Goal: Task Accomplishment & Management: Complete application form

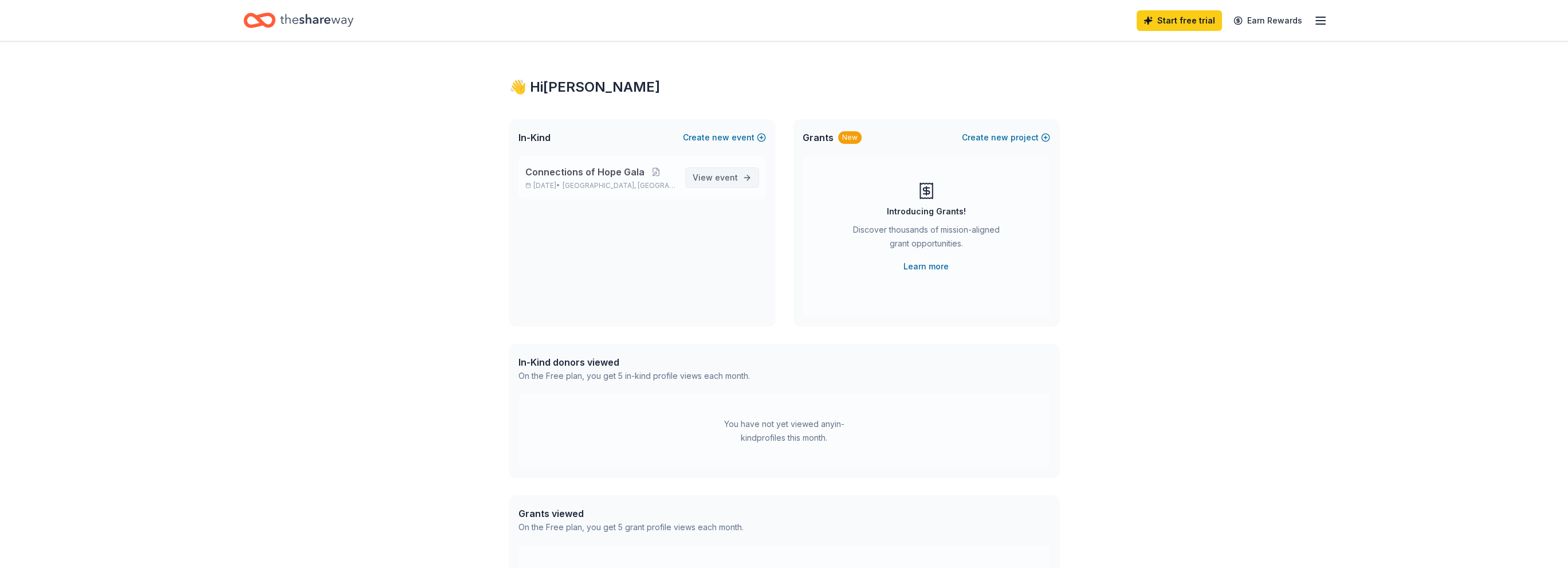
click at [733, 174] on span "event" at bounding box center [726, 177] width 23 height 10
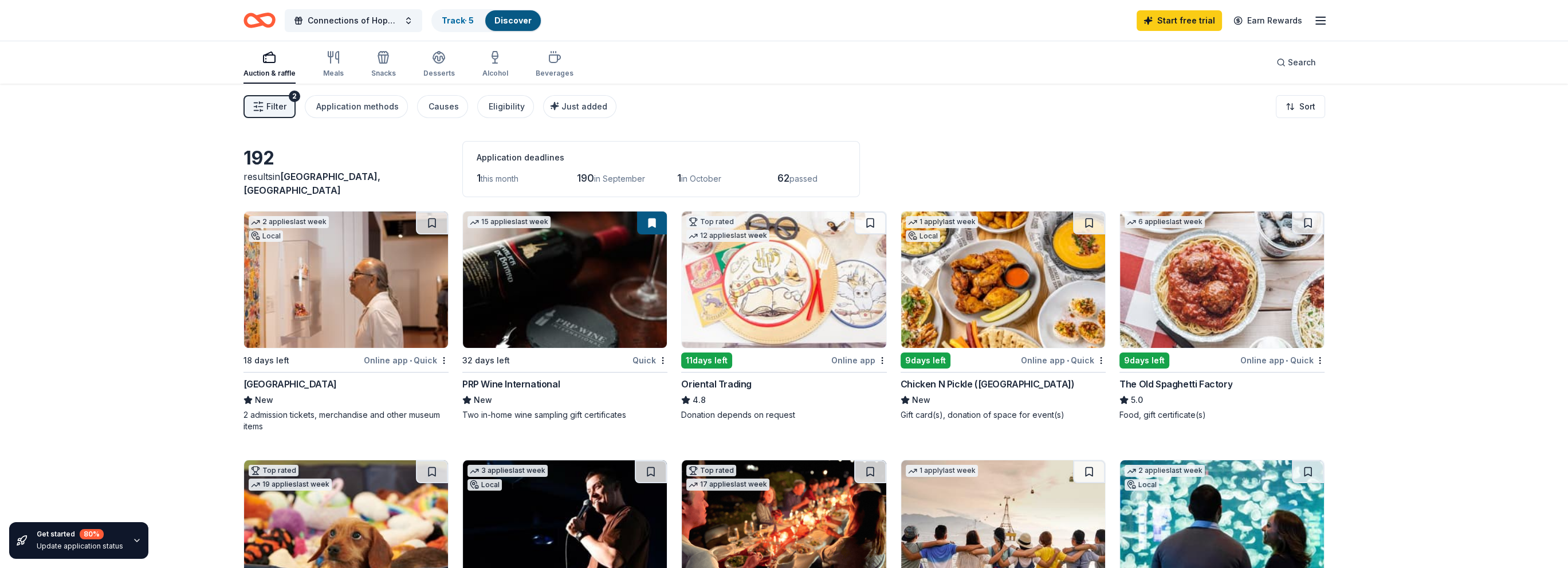
click at [1032, 279] on img at bounding box center [1002, 279] width 204 height 136
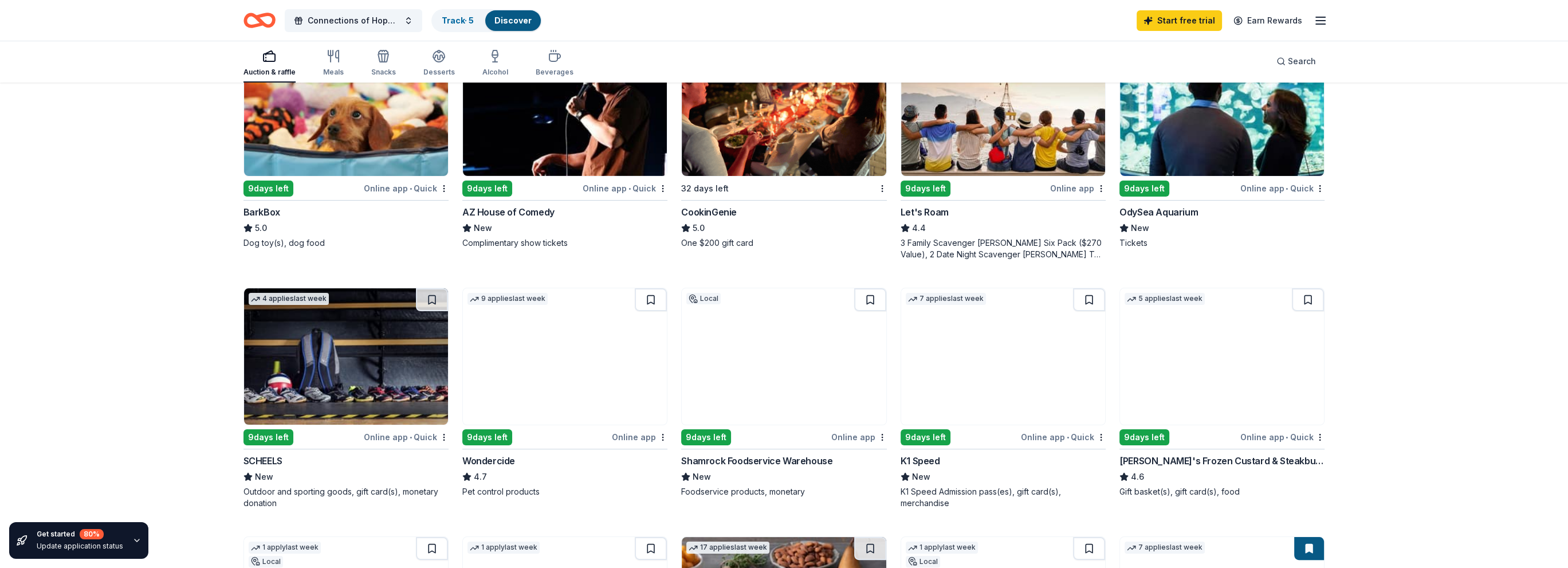
scroll to position [515, 0]
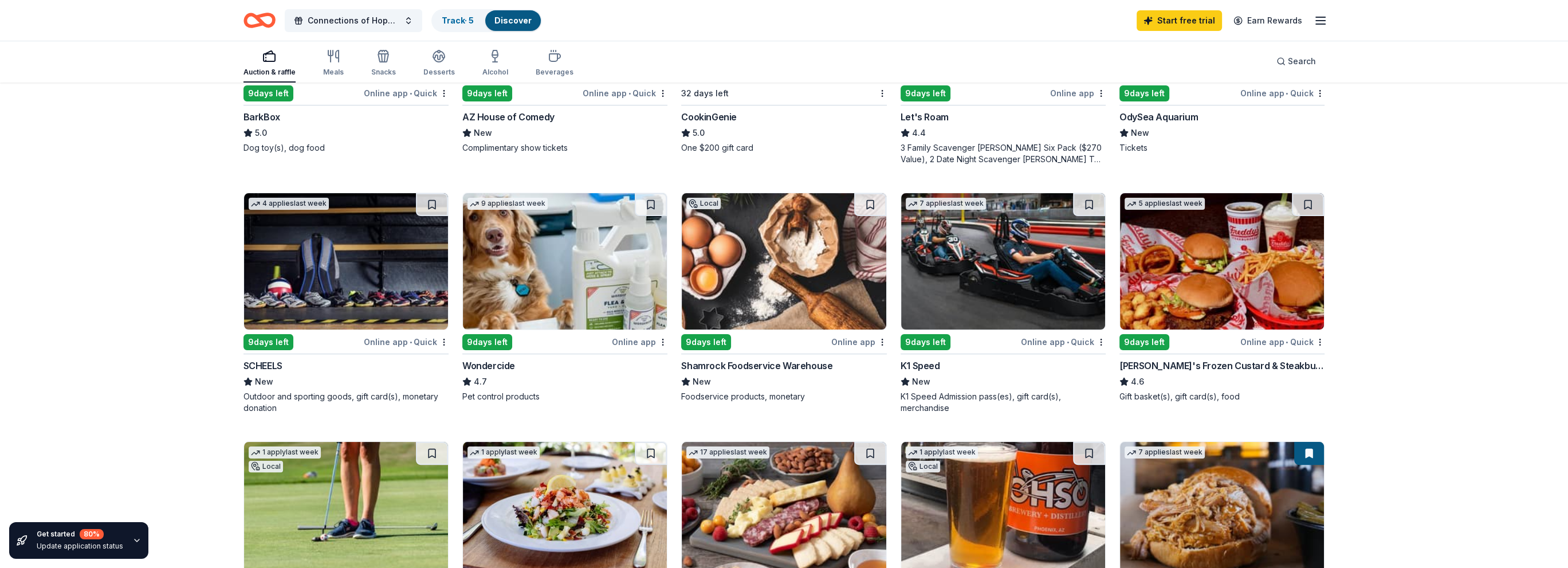
click at [812, 266] on img at bounding box center [783, 261] width 204 height 136
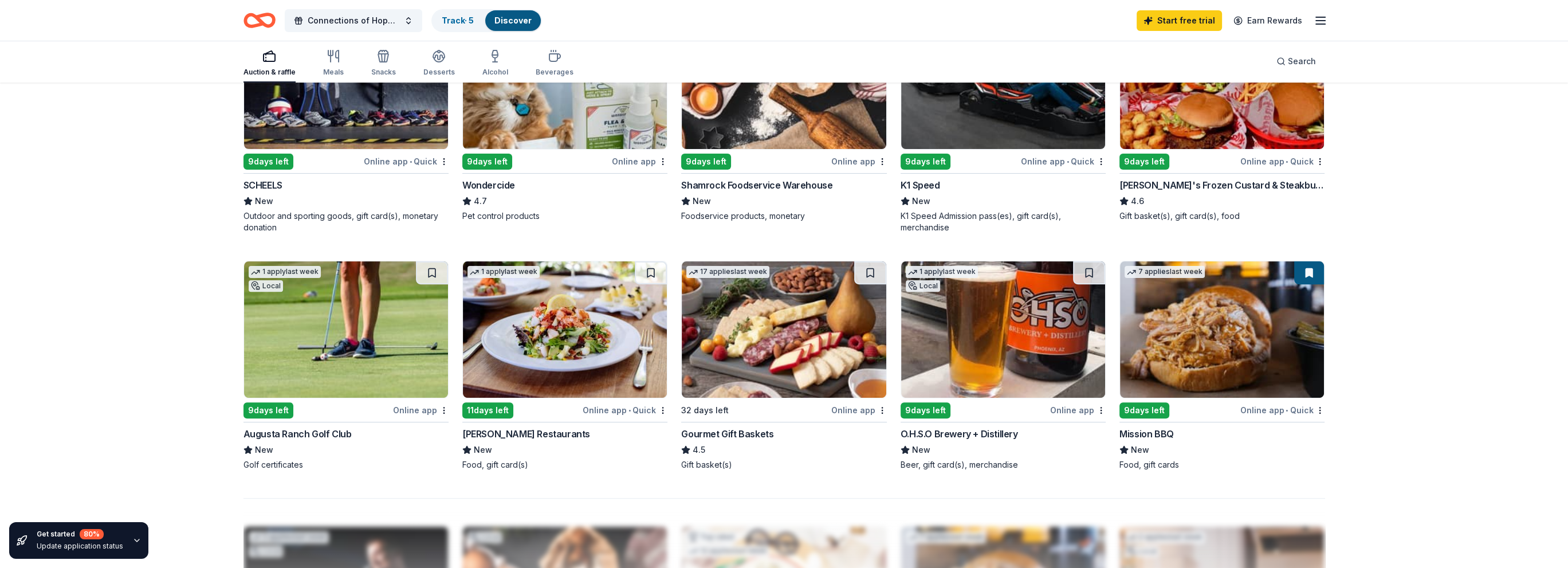
scroll to position [745, 0]
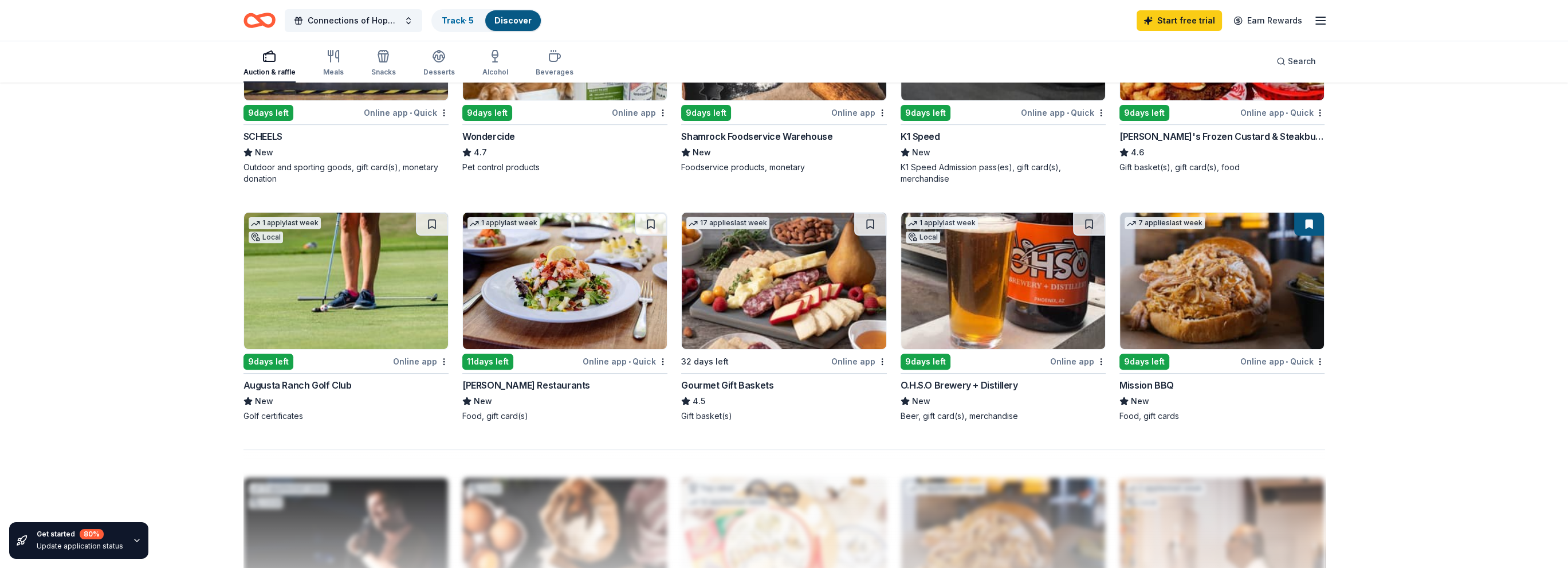
click at [796, 297] on img at bounding box center [783, 280] width 204 height 136
click at [390, 17] on span "Connections of Hope Gala" at bounding box center [354, 20] width 92 height 13
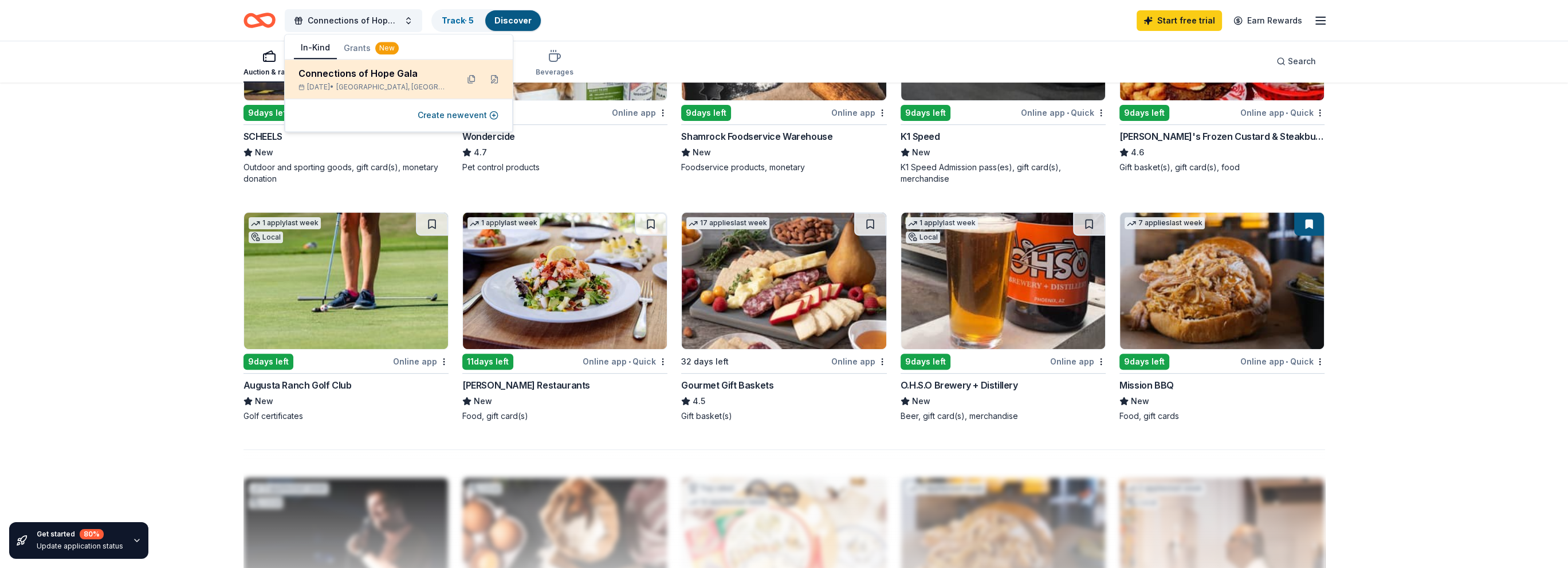
click at [397, 77] on div "Connections of Hope Gala" at bounding box center [373, 73] width 150 height 13
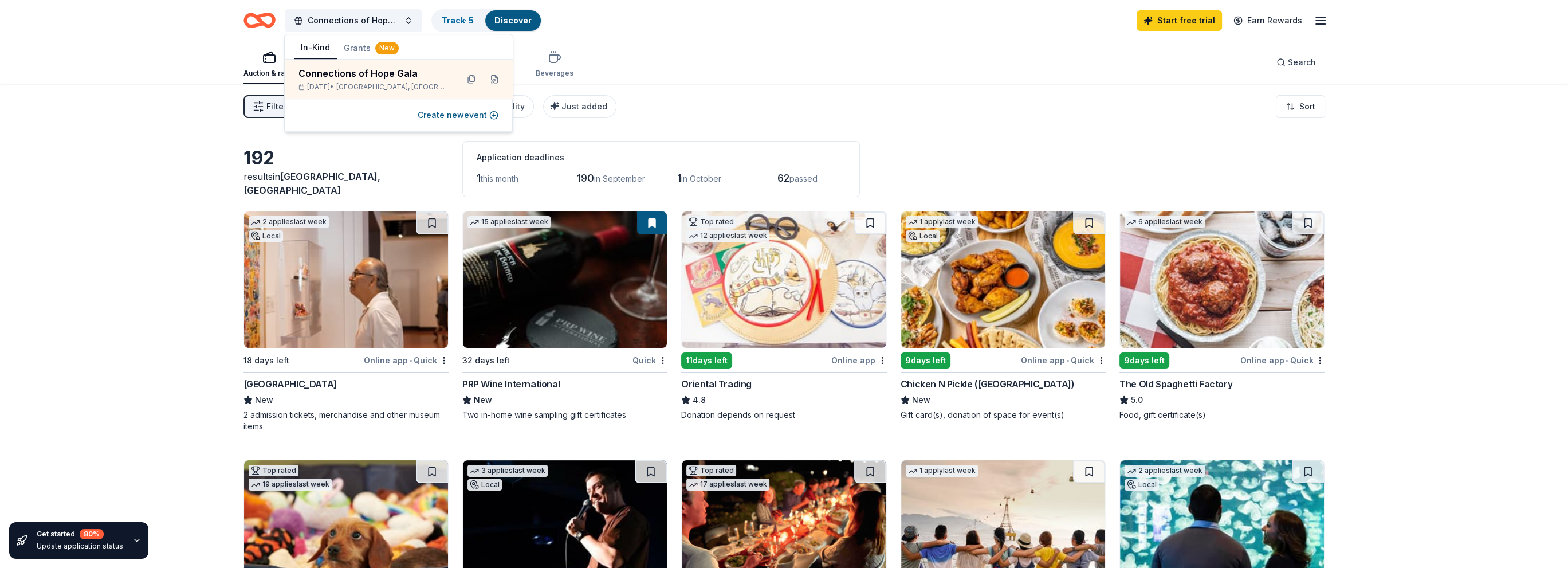
click at [829, 72] on div "Auction & raffle Meals Snacks Desserts Alcohol Beverages Search" at bounding box center [784, 62] width 1081 height 42
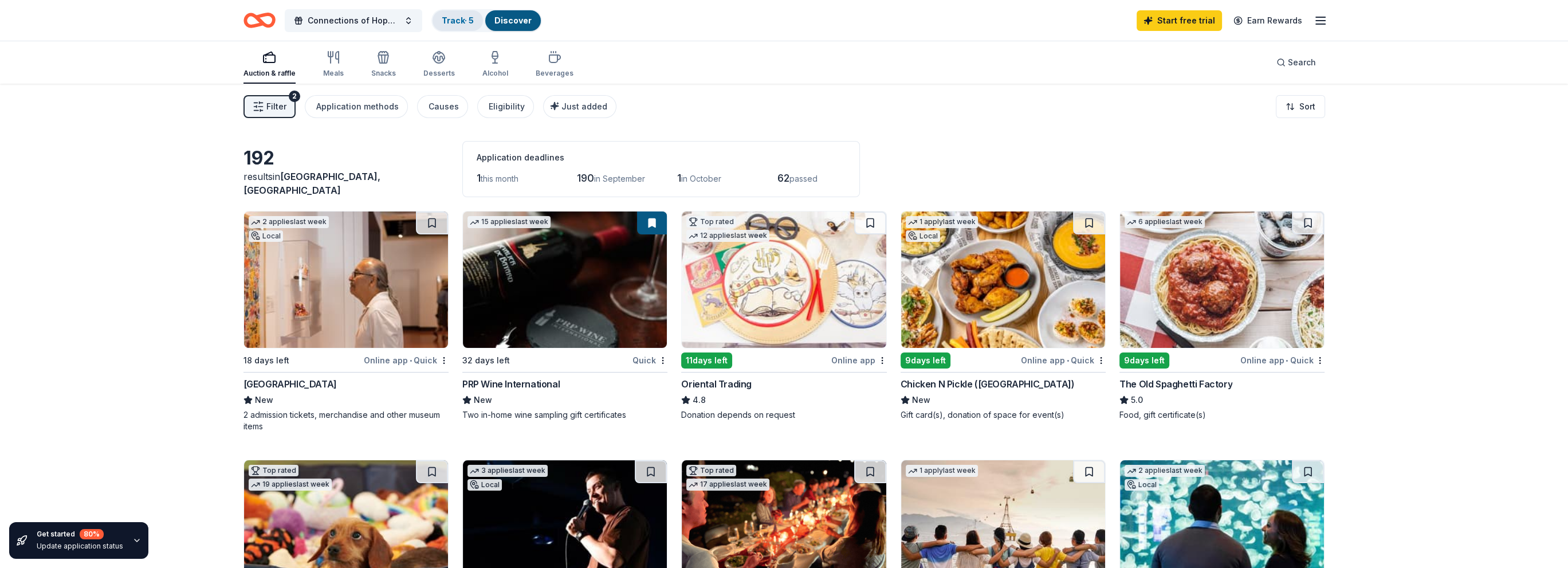
click at [467, 16] on link "Track · 5" at bounding box center [458, 20] width 32 height 10
click at [458, 21] on link "Track · 5" at bounding box center [458, 20] width 32 height 10
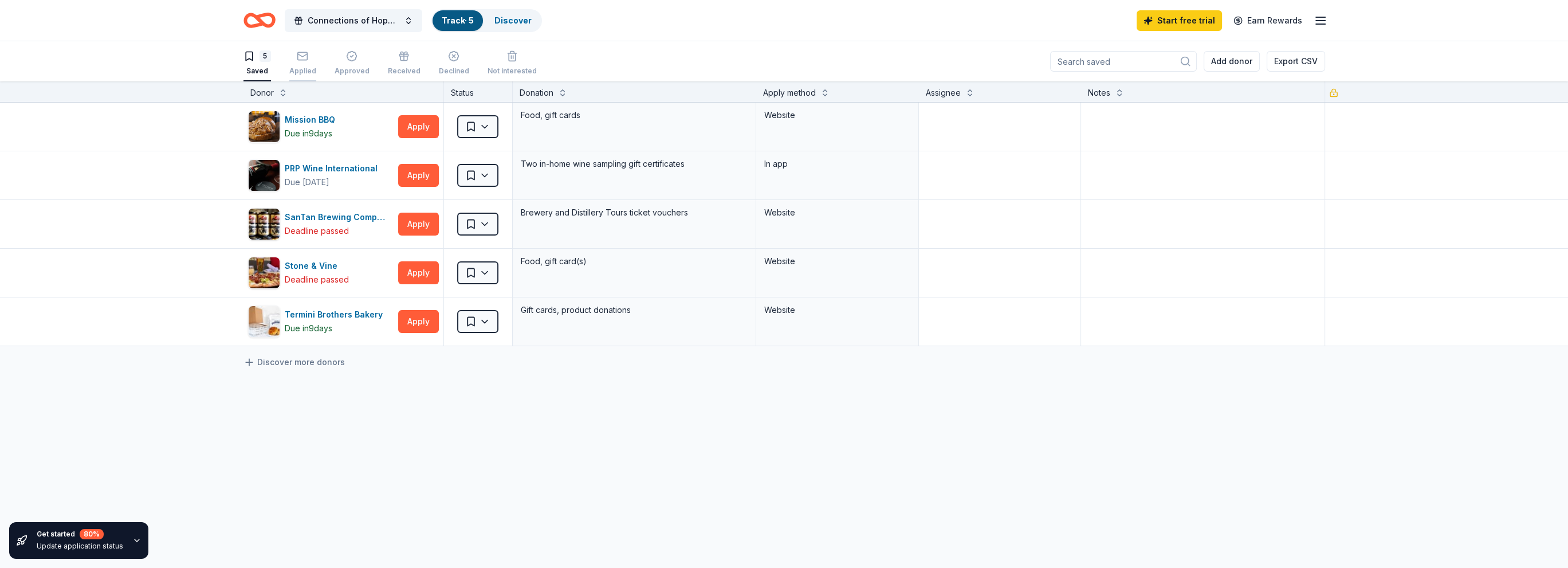
click at [299, 58] on icon "button" at bounding box center [302, 56] width 12 height 12
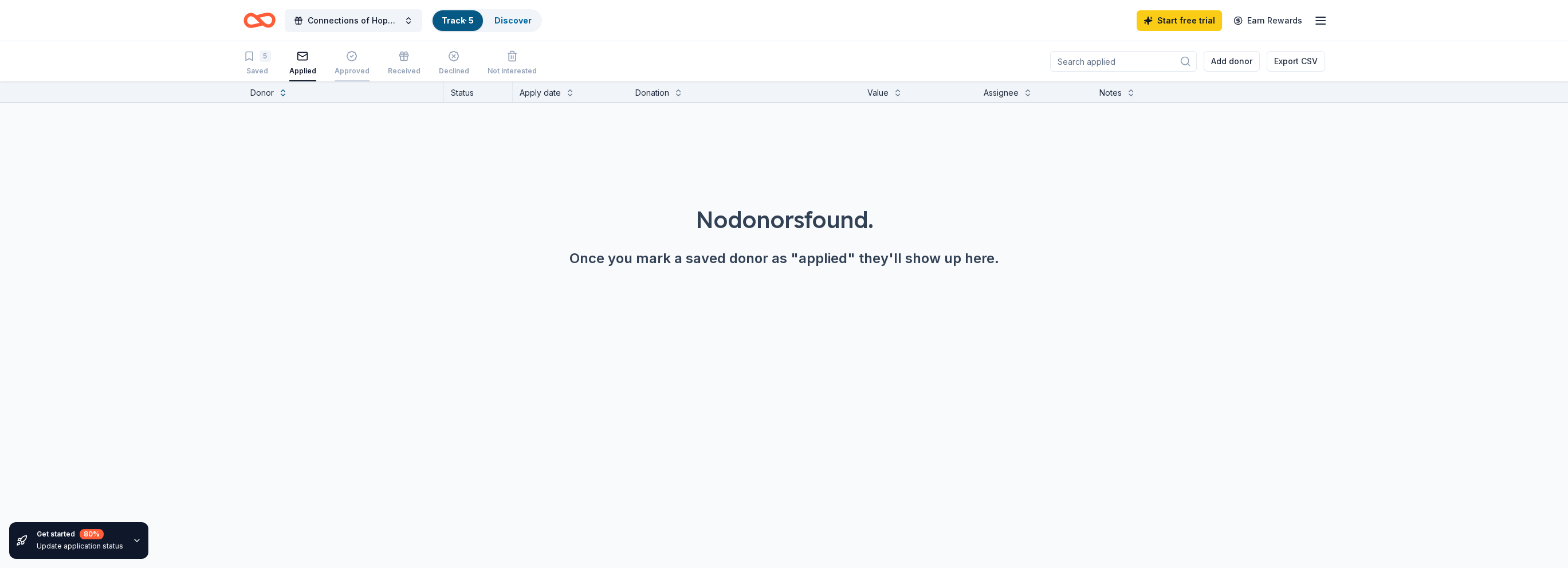
click at [349, 61] on icon "button" at bounding box center [352, 56] width 10 height 10
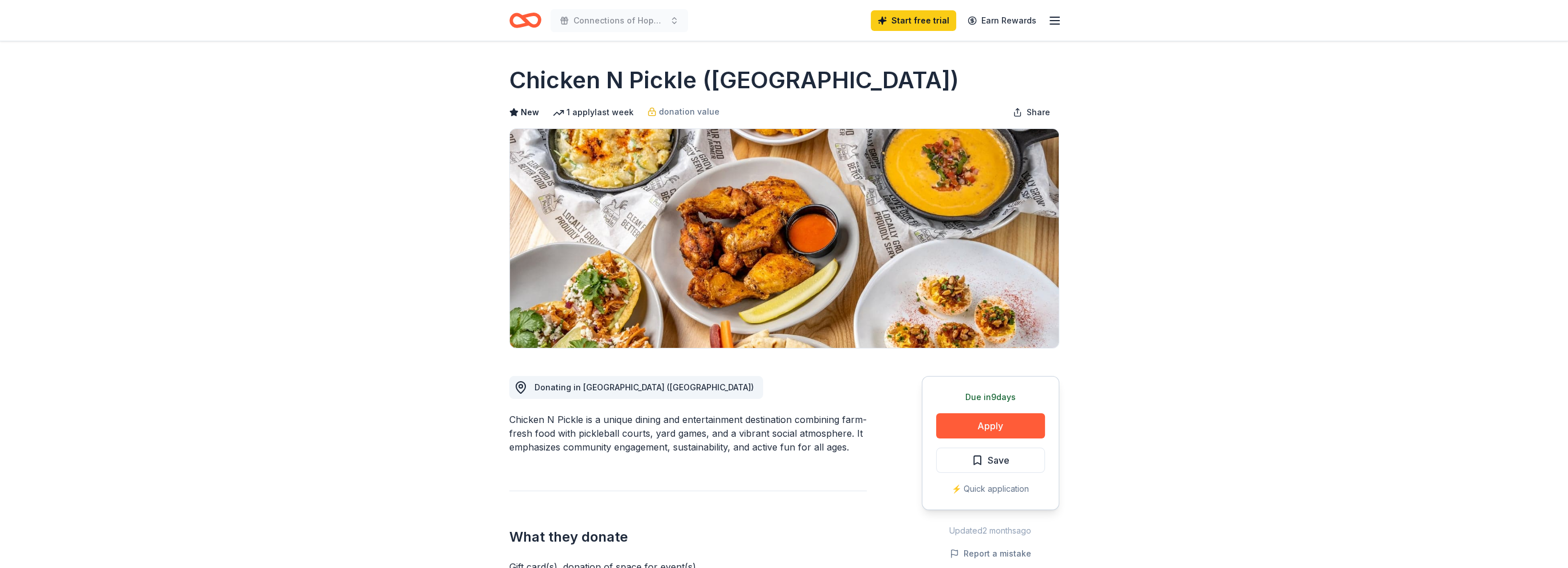
click at [1007, 425] on button "Apply" at bounding box center [991, 425] width 109 height 25
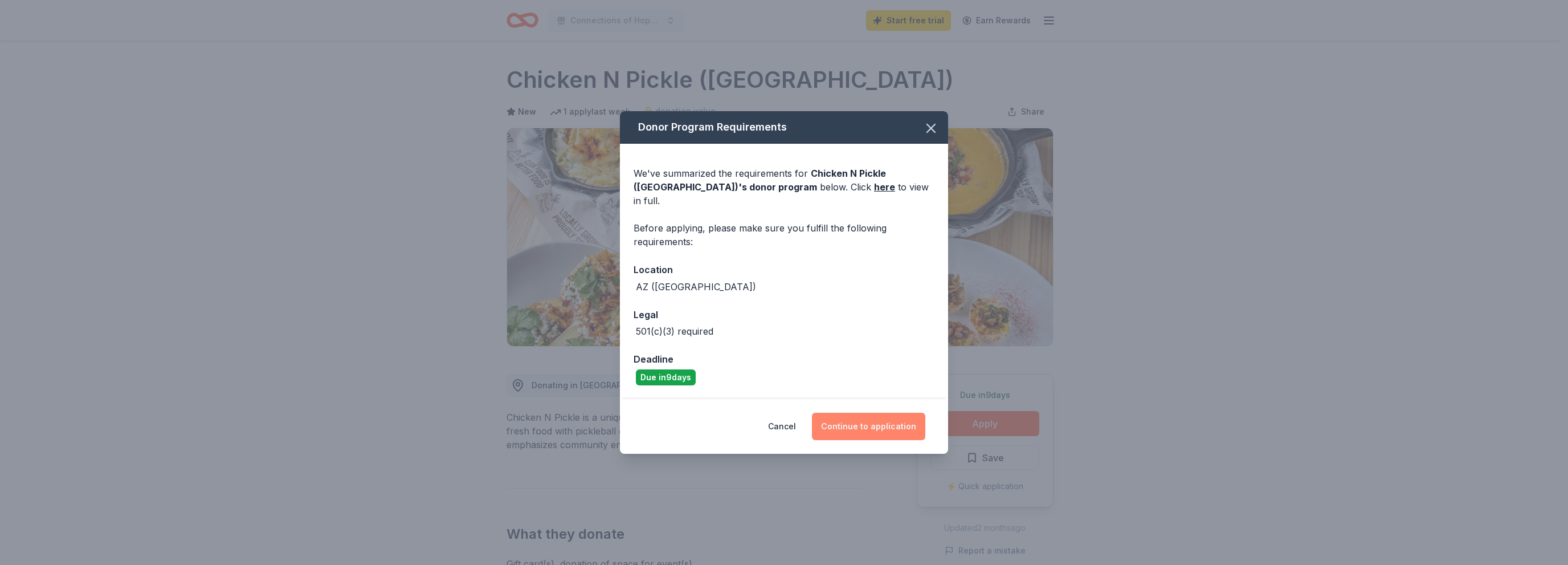
click at [869, 421] on button "Continue to application" at bounding box center [869, 426] width 113 height 27
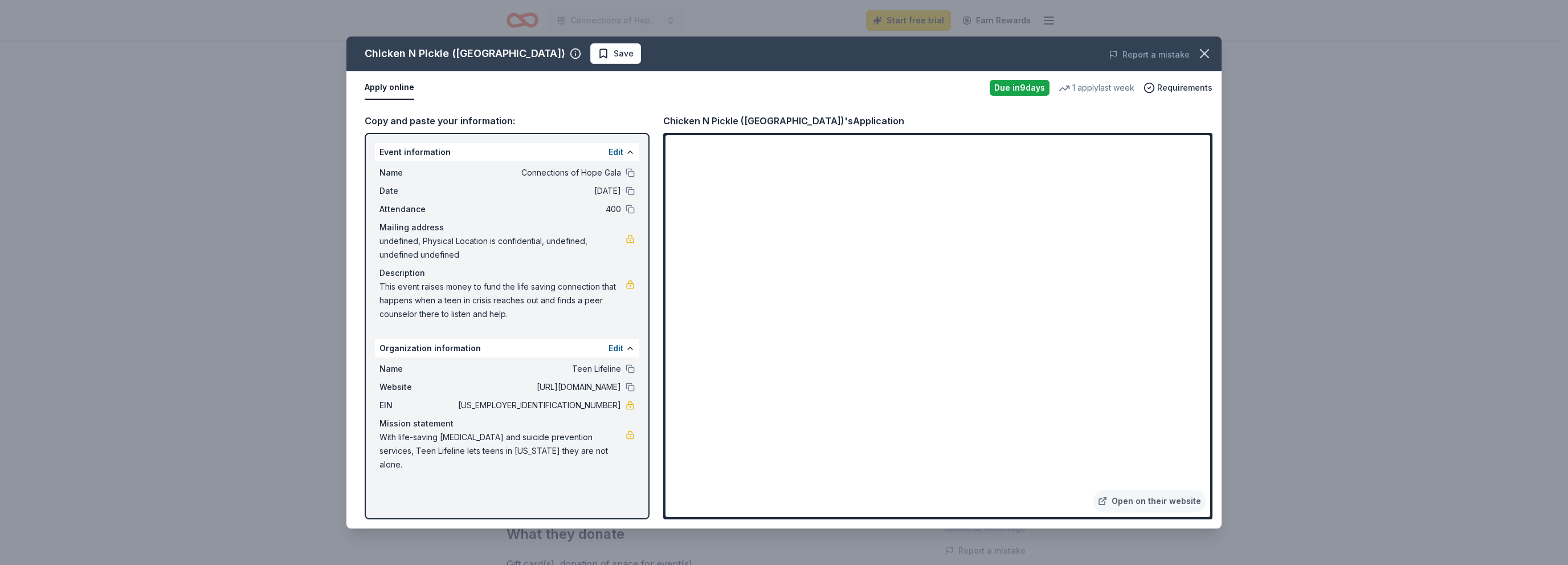
drag, startPoint x: 390, startPoint y: 288, endPoint x: 505, endPoint y: 305, distance: 116.2
click at [505, 305] on span "This event raises money to fund the life saving connection that happens when a …" at bounding box center [502, 300] width 246 height 41
click at [499, 307] on span "This event raises money to fund the life saving connection that happens when a …" at bounding box center [502, 300] width 246 height 41
click at [1206, 50] on icon "button" at bounding box center [1205, 54] width 16 height 16
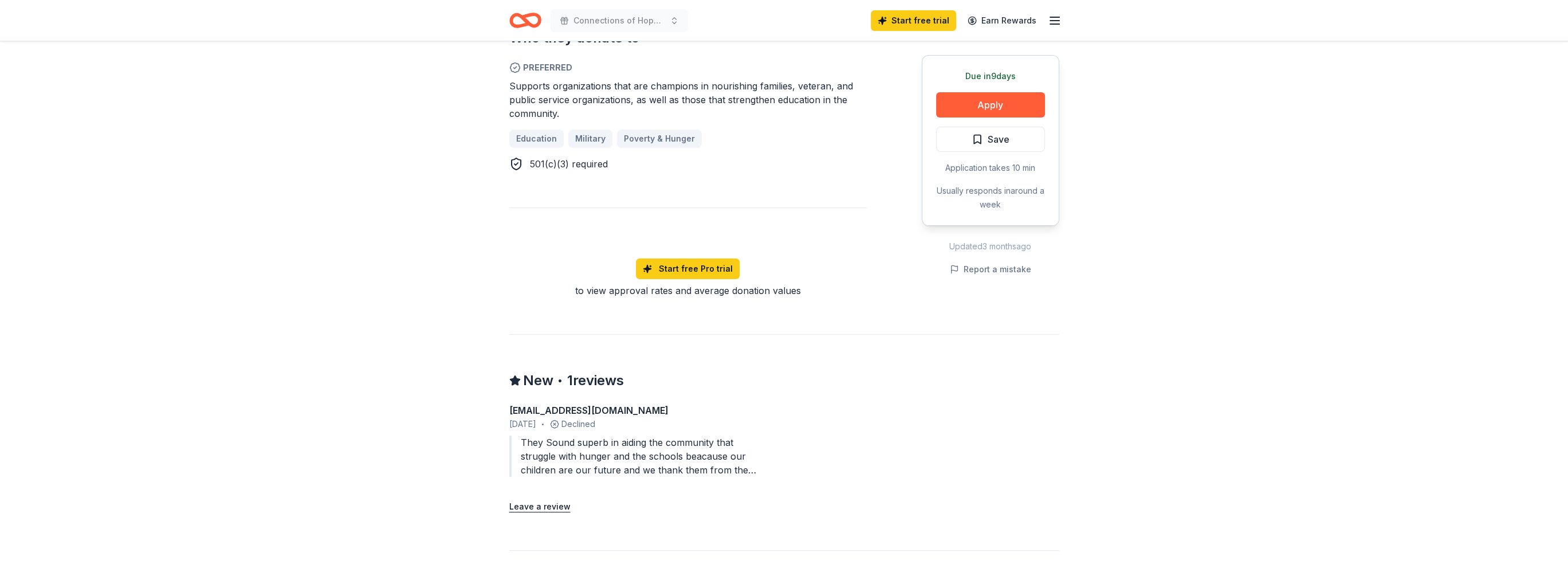
scroll to position [458, 0]
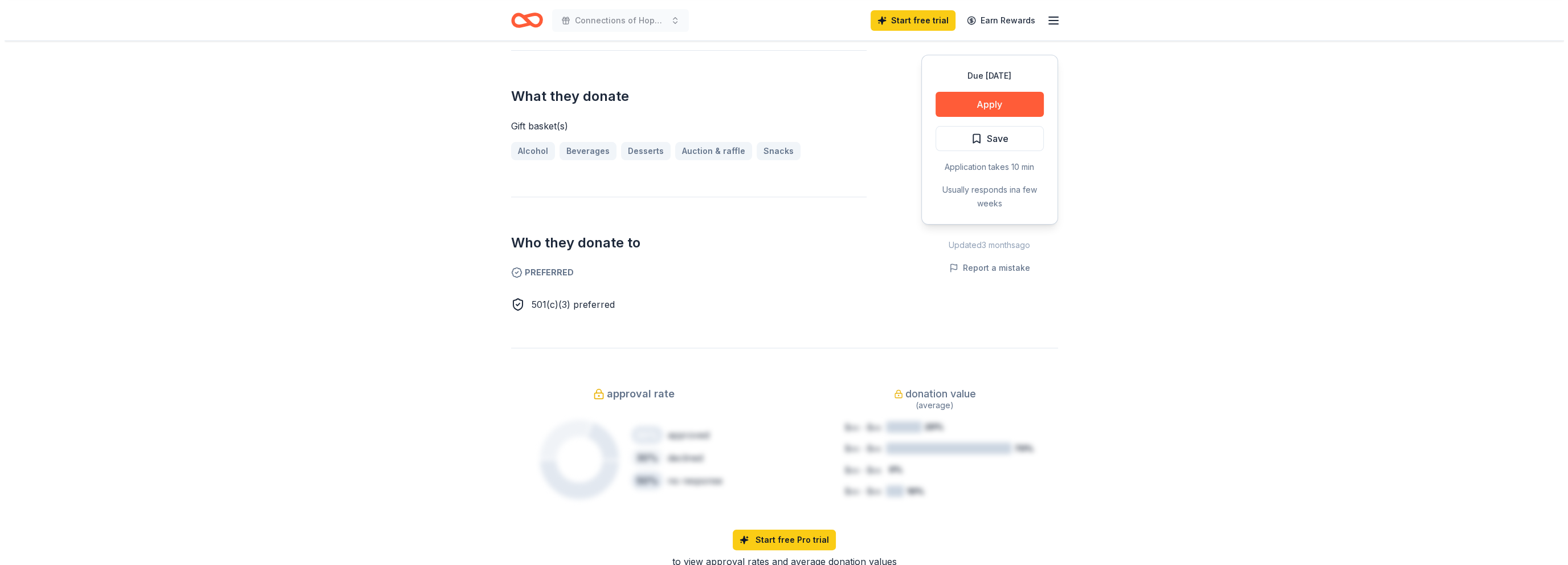
scroll to position [228, 0]
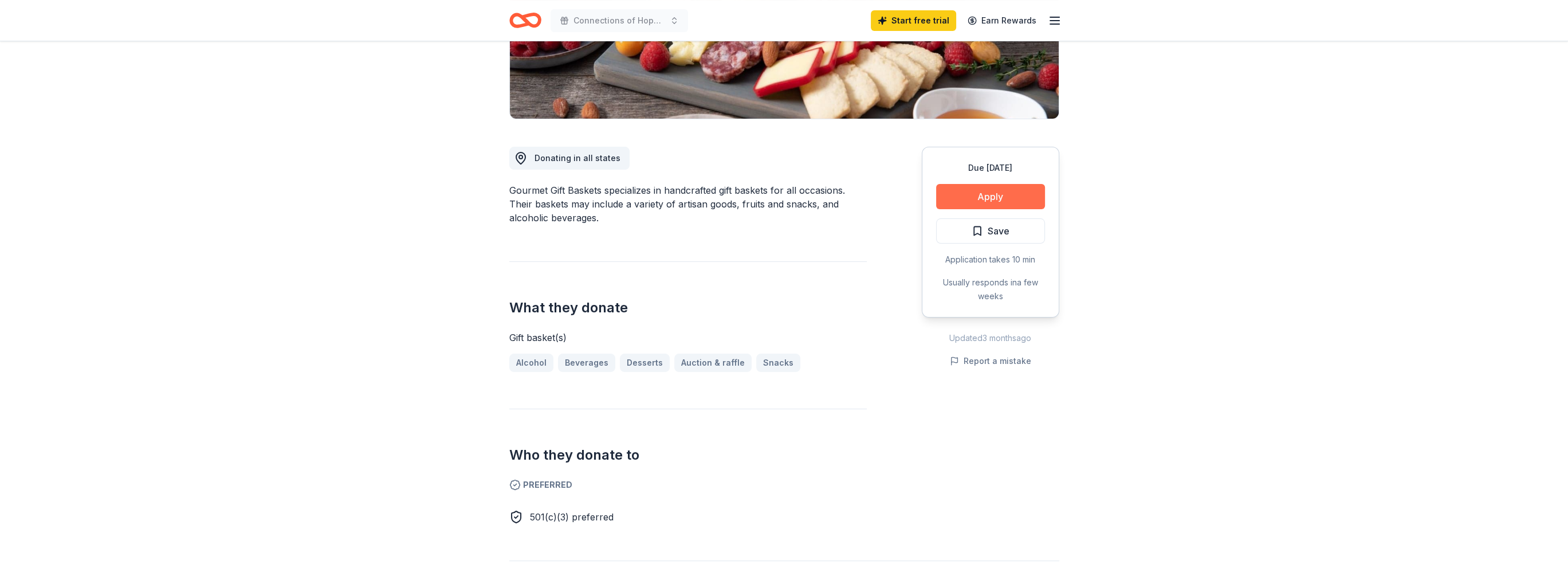
click at [995, 190] on button "Apply" at bounding box center [991, 196] width 109 height 25
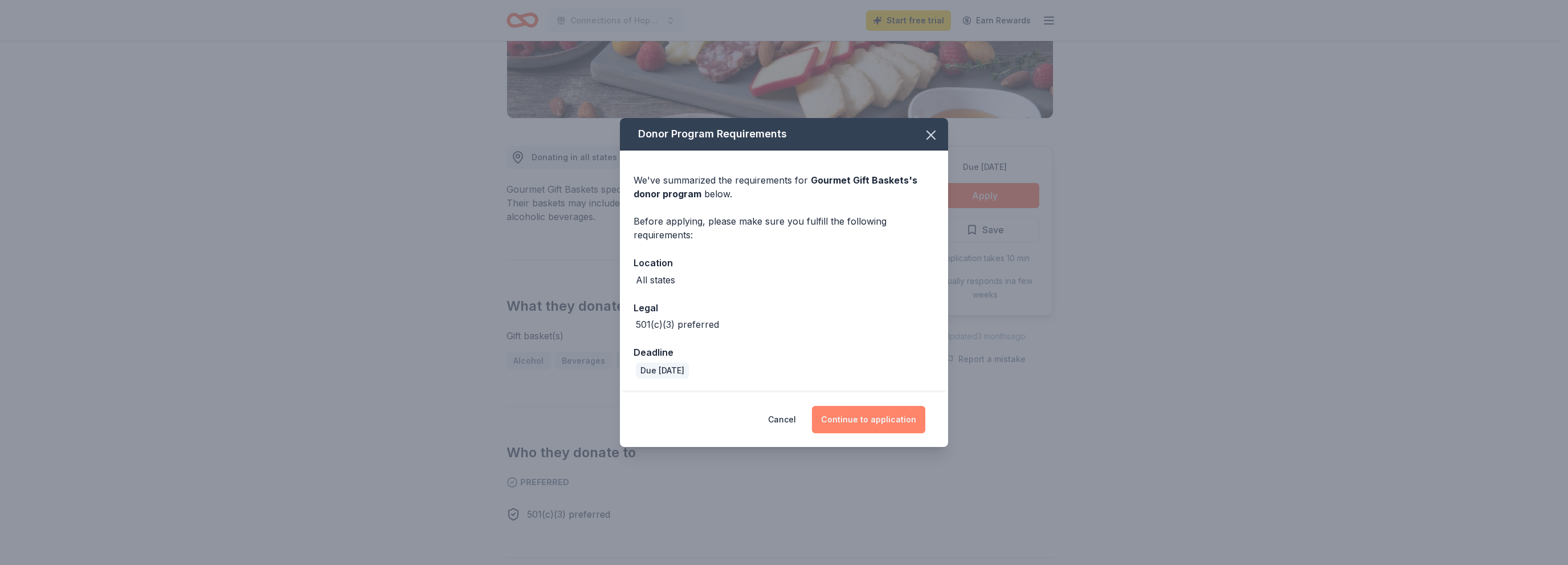
click at [883, 423] on button "Continue to application" at bounding box center [869, 419] width 113 height 27
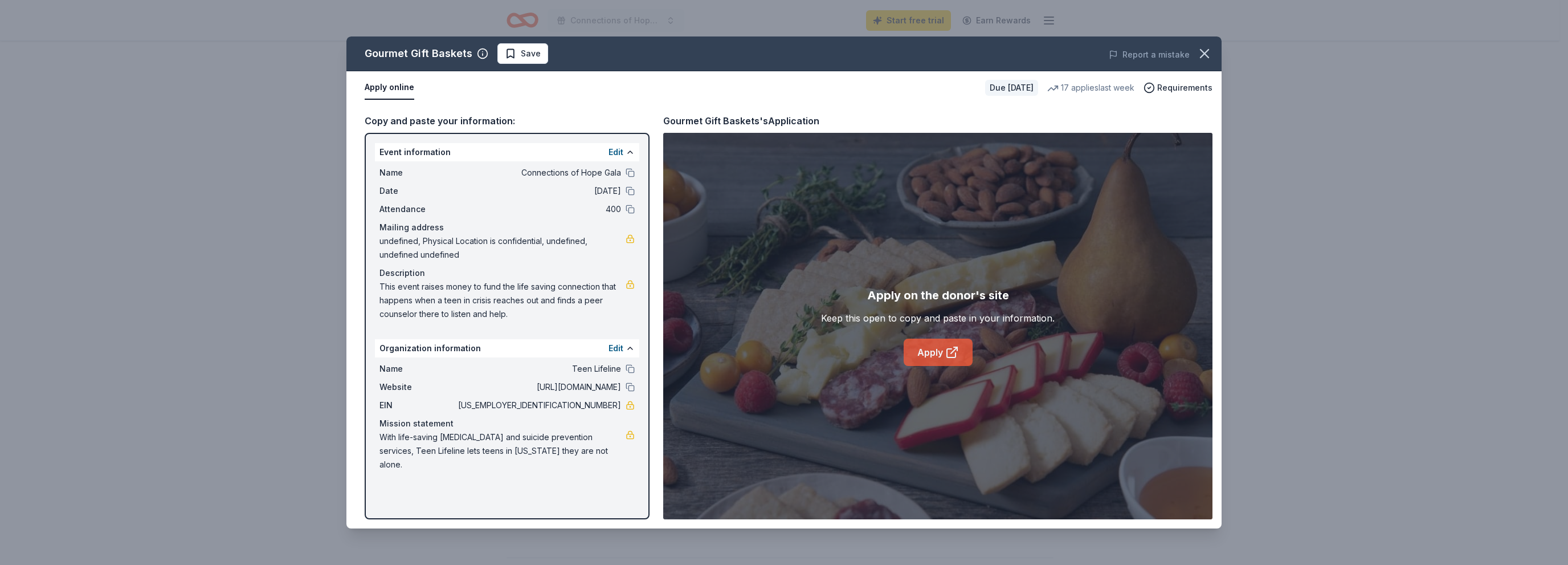
click at [935, 351] on link "Apply" at bounding box center [938, 352] width 69 height 27
click at [421, 309] on span "This event raises money to fund the life saving connection that happens when a …" at bounding box center [502, 300] width 246 height 41
